Goal: Obtain resource: Obtain resource

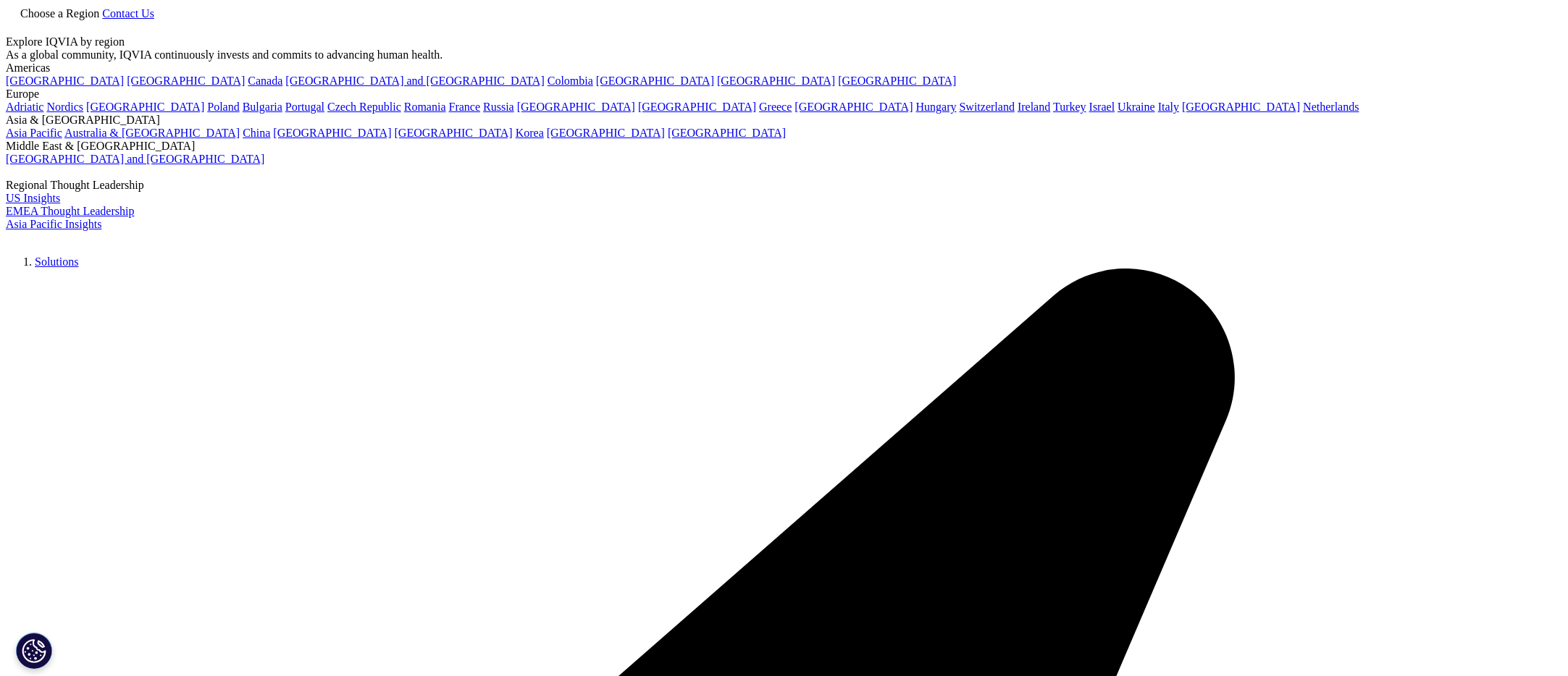
scroll to position [133, 855]
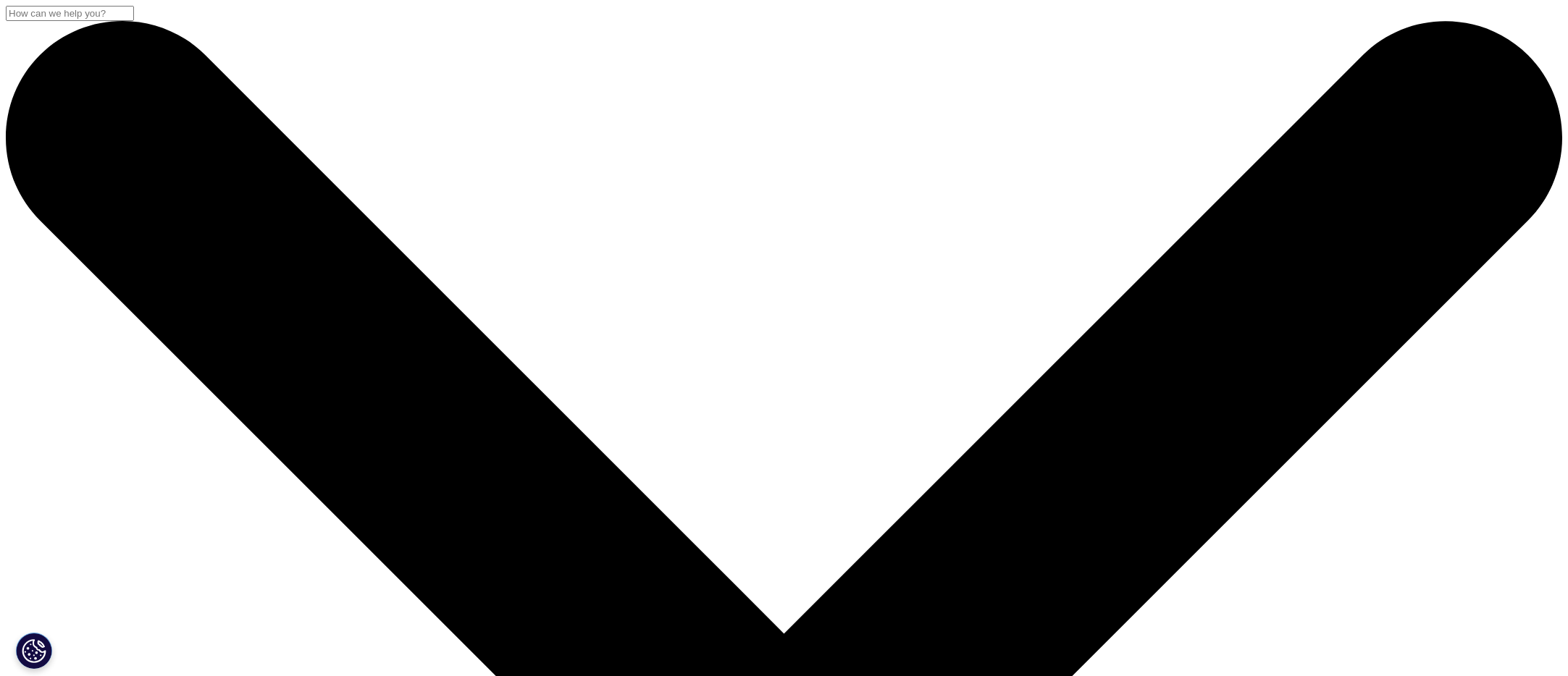
drag, startPoint x: 485, startPoint y: 234, endPoint x: 368, endPoint y: 199, distance: 122.1
drag, startPoint x: 361, startPoint y: 197, endPoint x: 531, endPoint y: 259, distance: 181.0
copy div "IQVIA Speaker Bureau Services"
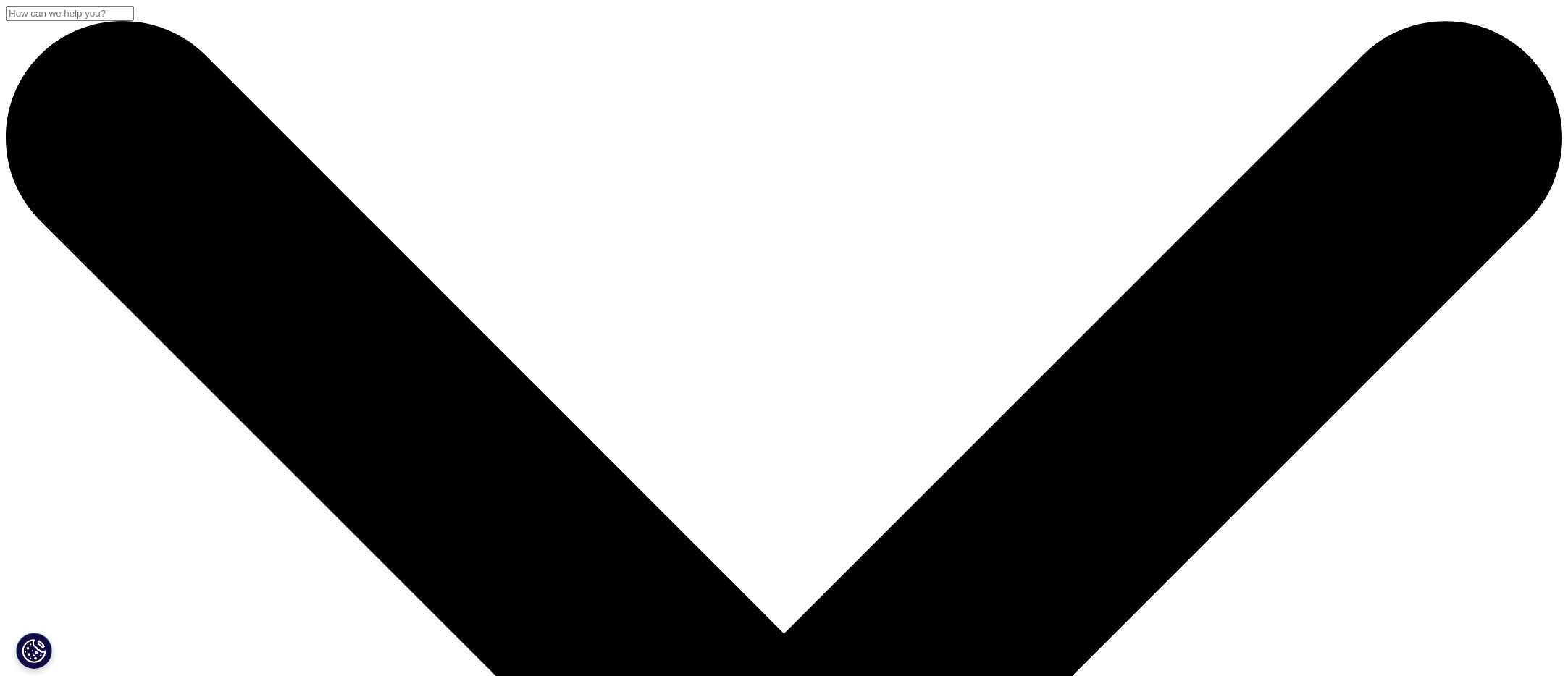
drag, startPoint x: 547, startPoint y: 270, endPoint x: 553, endPoint y: 264, distance: 8.5
drag, startPoint x: 423, startPoint y: 230, endPoint x: 355, endPoint y: 197, distance: 75.6
copy div "IQVIA Speaker Bureau Services"
